Goal: Information Seeking & Learning: Learn about a topic

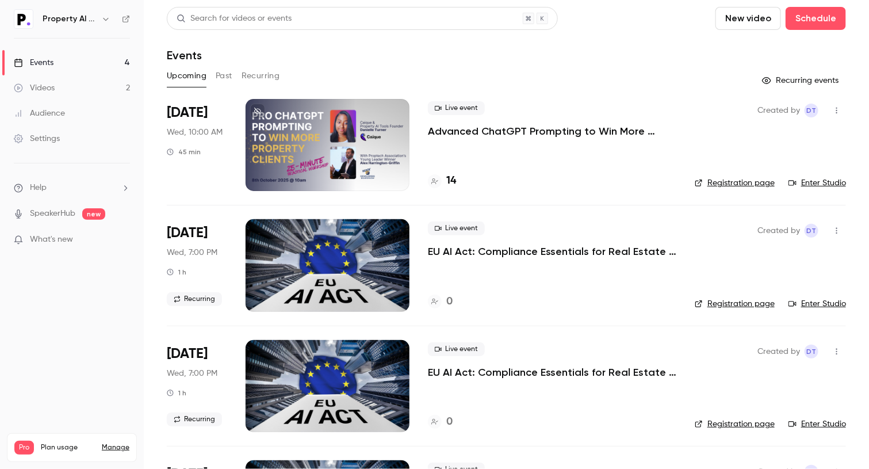
click at [68, 110] on link "Audience" at bounding box center [72, 113] width 144 height 25
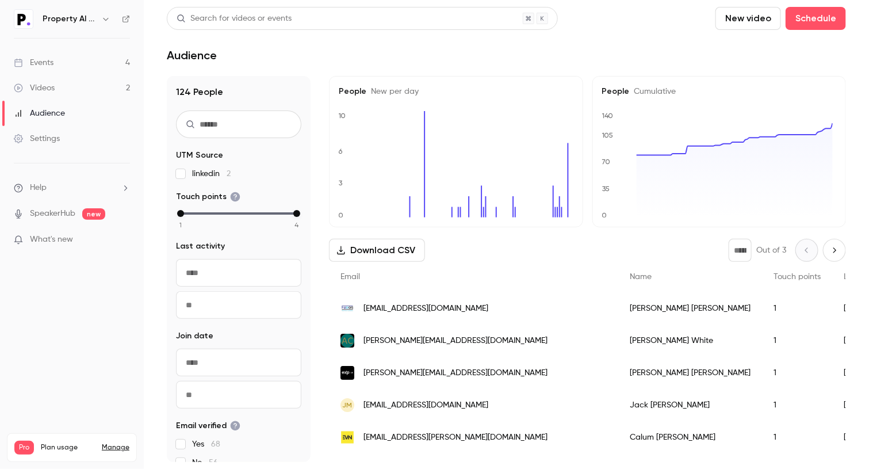
click at [48, 67] on div "Events" at bounding box center [34, 63] width 40 height 12
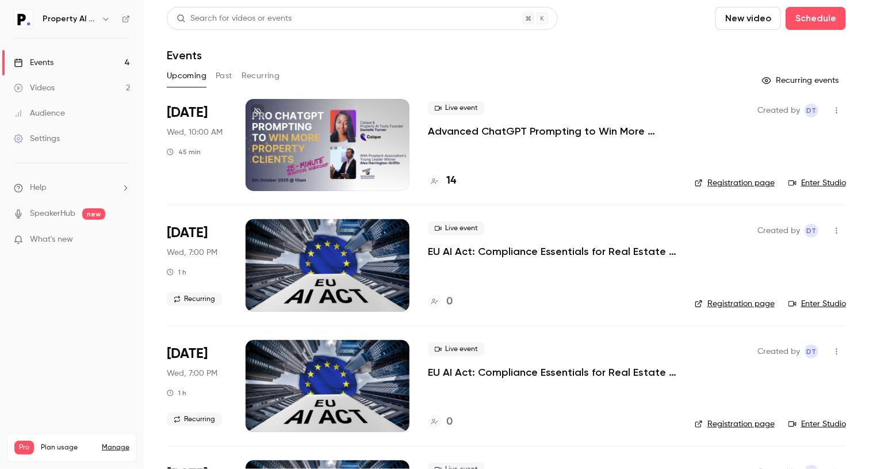
click at [503, 129] on p "Advanced ChatGPT Prompting to Win More Clients" at bounding box center [552, 131] width 248 height 14
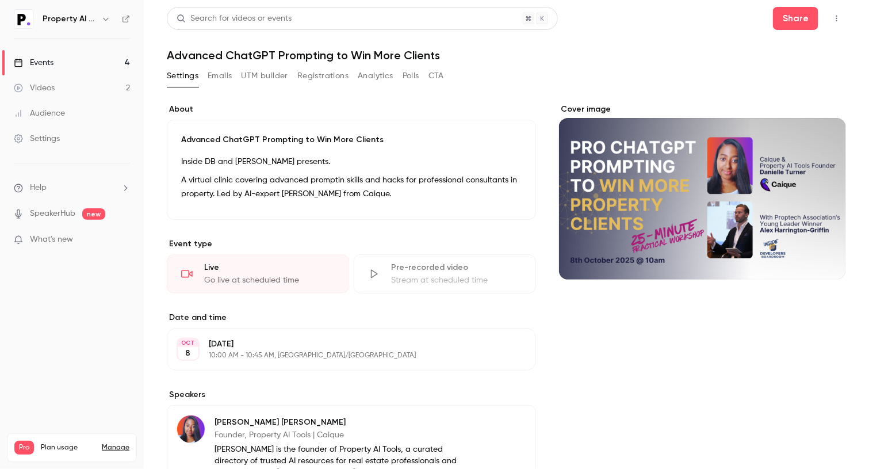
click at [319, 75] on button "Registrations" at bounding box center [322, 76] width 51 height 18
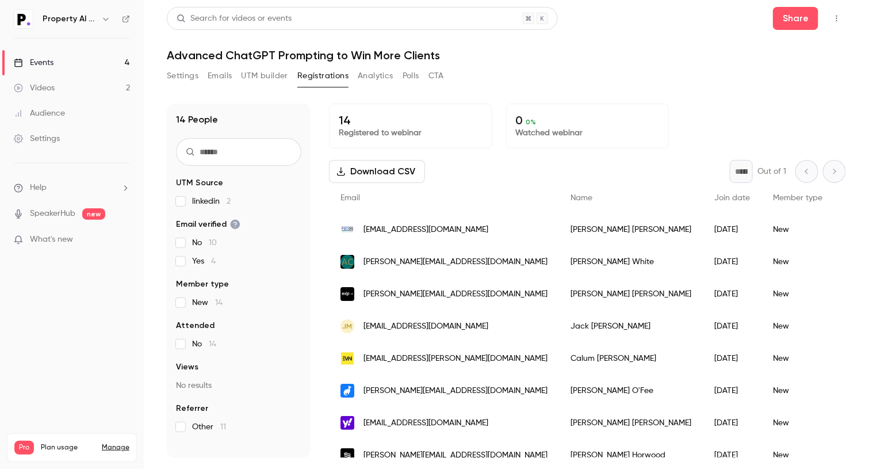
click at [510, 179] on div "Download CSV * Out of 1" at bounding box center [587, 171] width 517 height 23
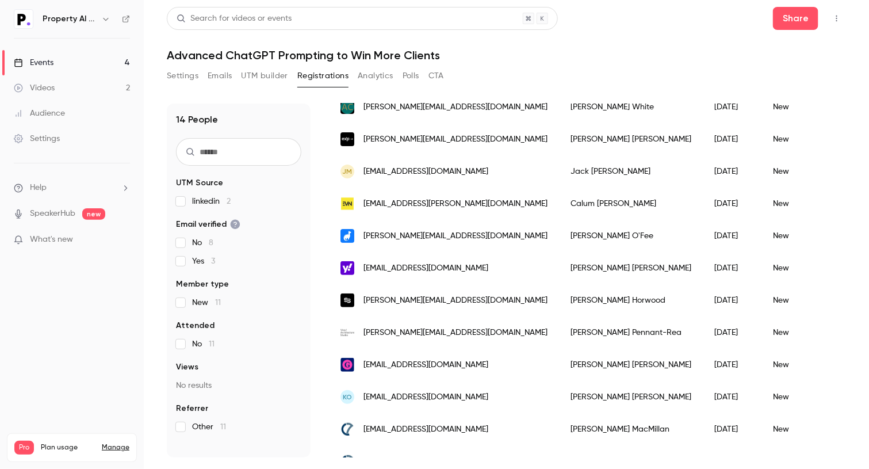
scroll to position [150, 0]
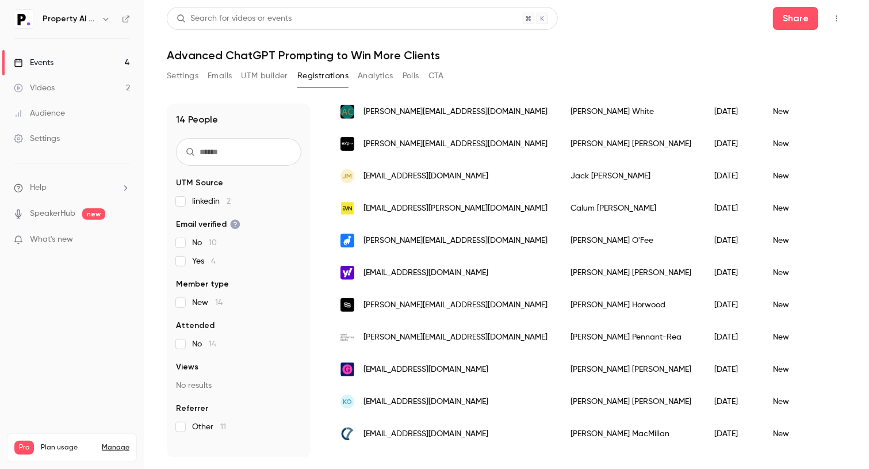
click at [373, 81] on button "Analytics" at bounding box center [376, 76] width 36 height 18
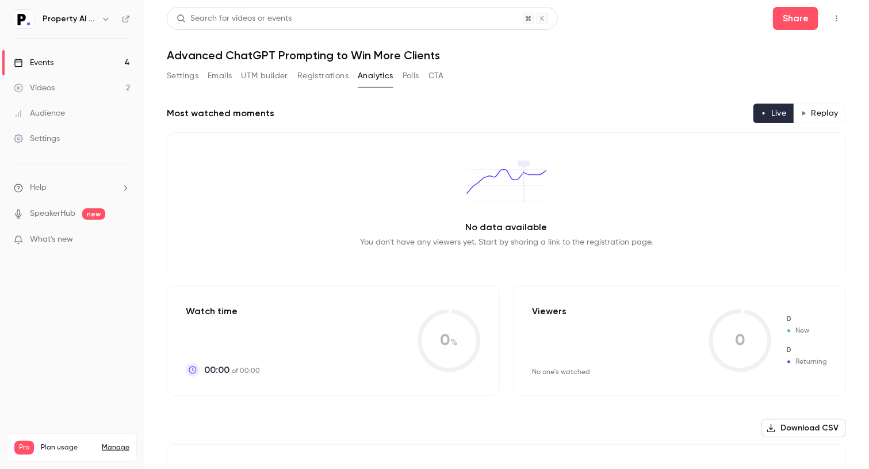
click at [190, 78] on button "Settings" at bounding box center [183, 76] width 32 height 18
